Goal: Check status: Check status

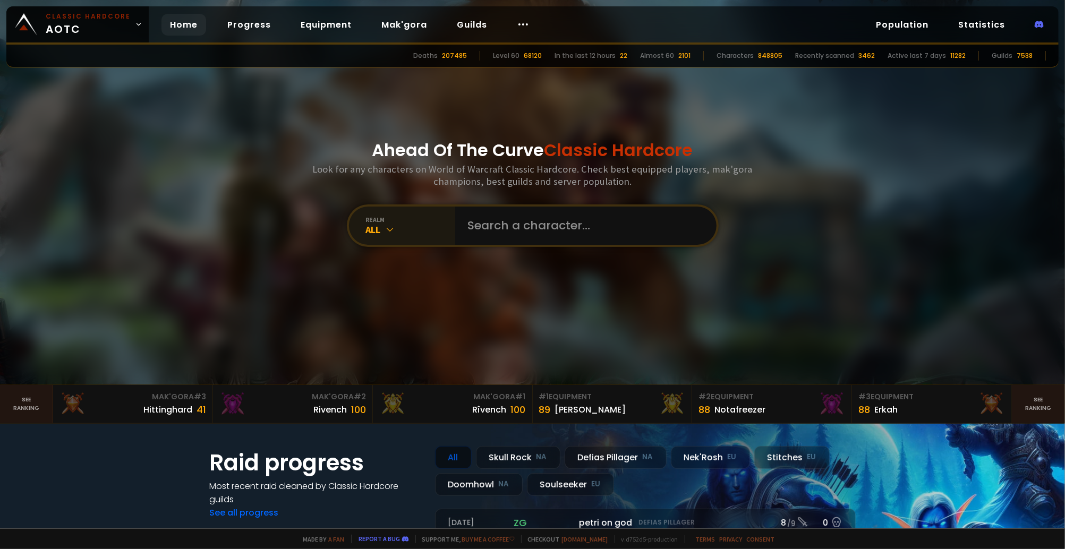
click at [400, 228] on div "All" at bounding box center [410, 230] width 89 height 12
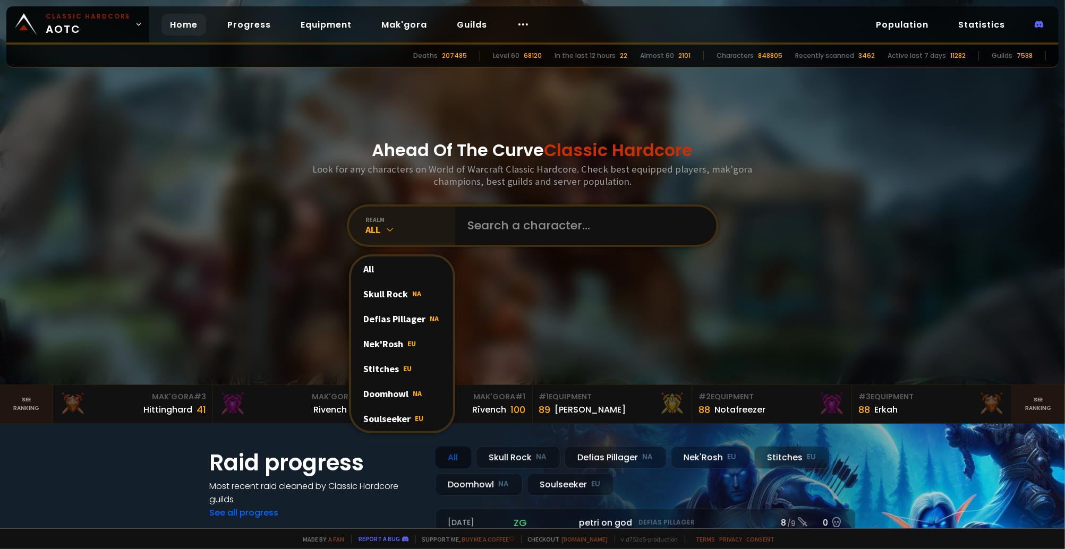
click at [400, 228] on div "All" at bounding box center [410, 230] width 89 height 12
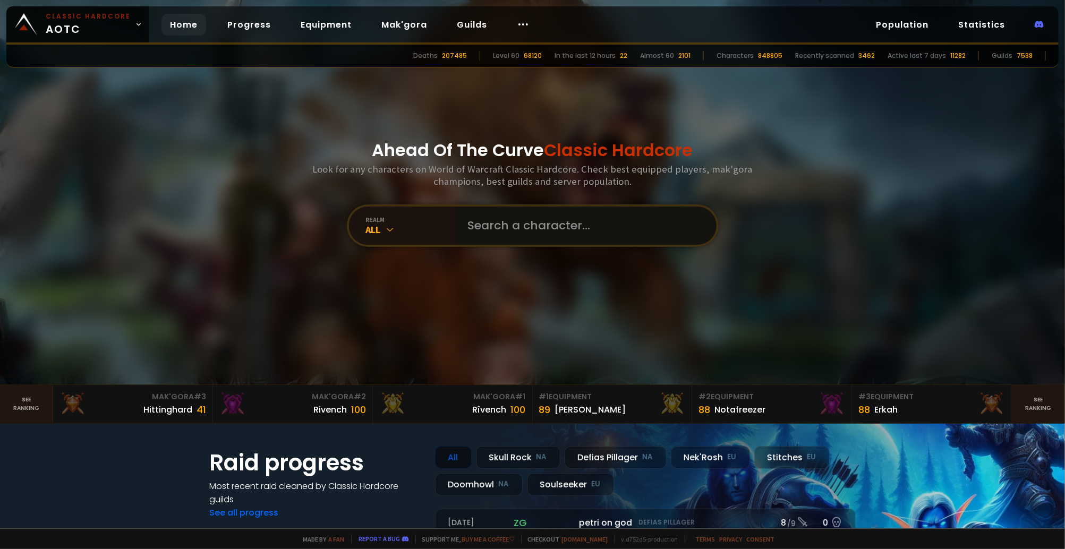
click at [498, 232] on input "text" at bounding box center [583, 226] width 242 height 38
type input "Daydreamz"
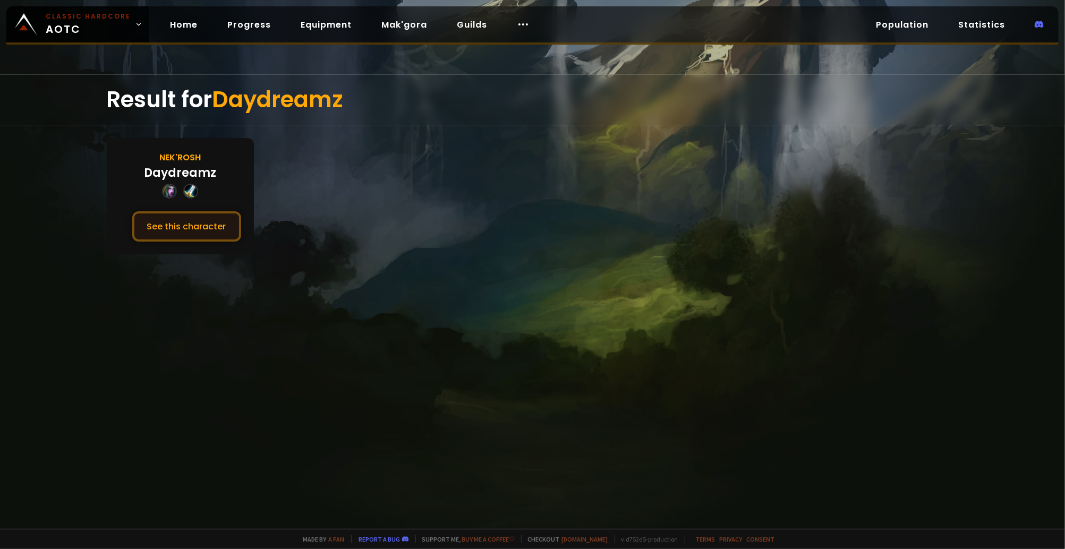
click at [177, 219] on button "See this character" at bounding box center [186, 226] width 109 height 30
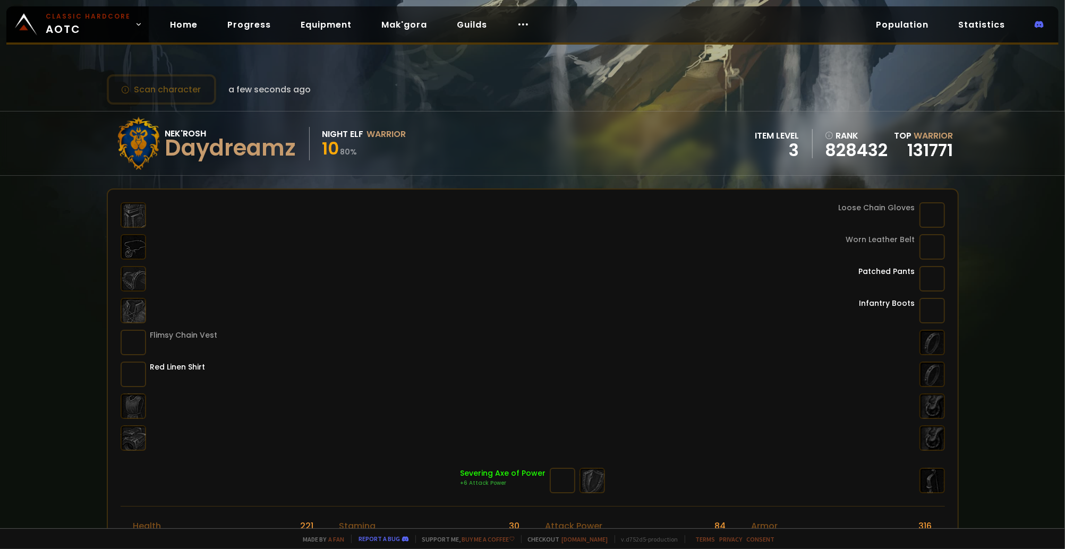
scroll to position [71, 0]
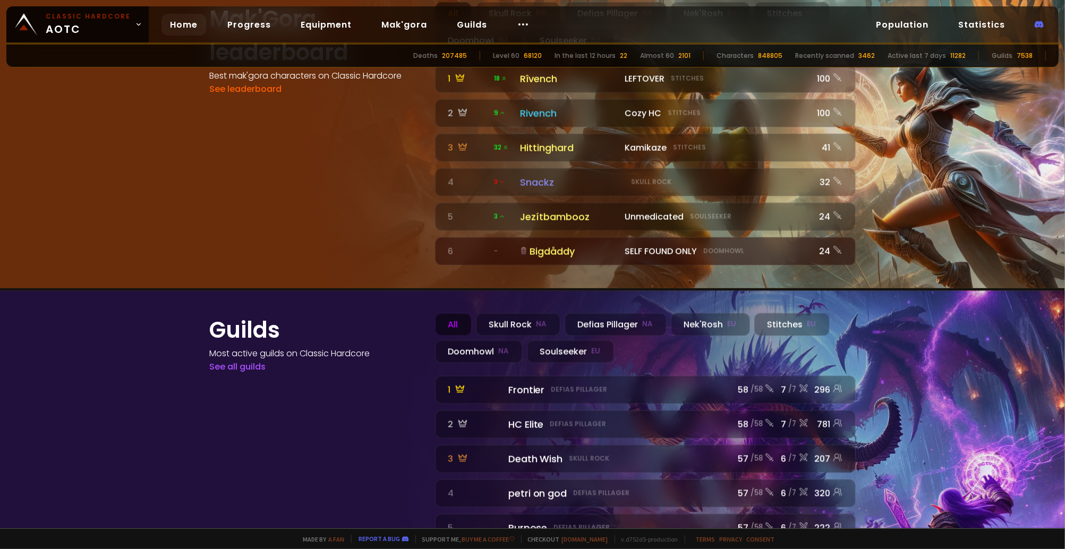
scroll to position [1163, 0]
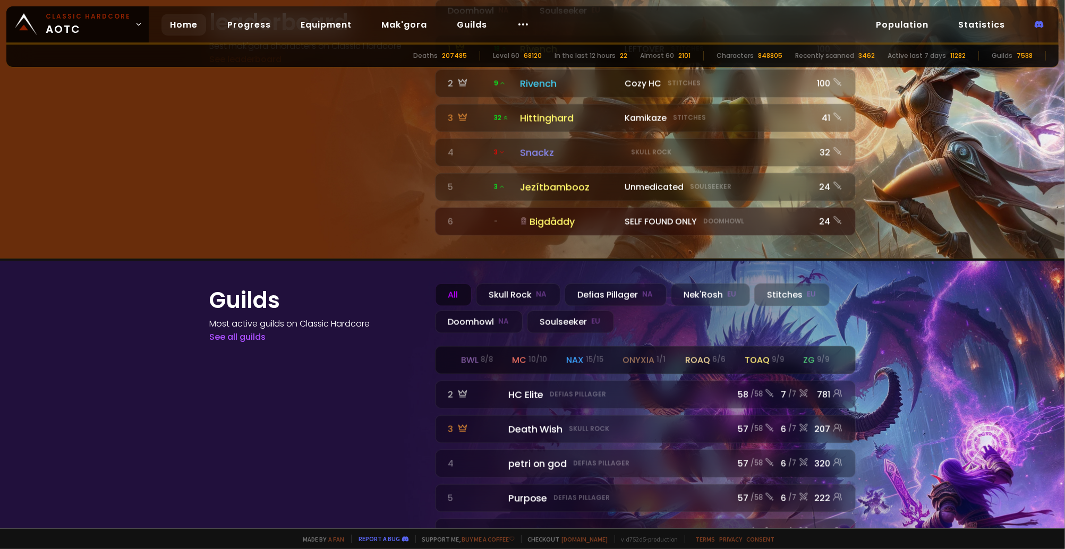
click at [514, 354] on div "mc 10 / 10" at bounding box center [529, 360] width 35 height 13
